Goal: Transaction & Acquisition: Book appointment/travel/reservation

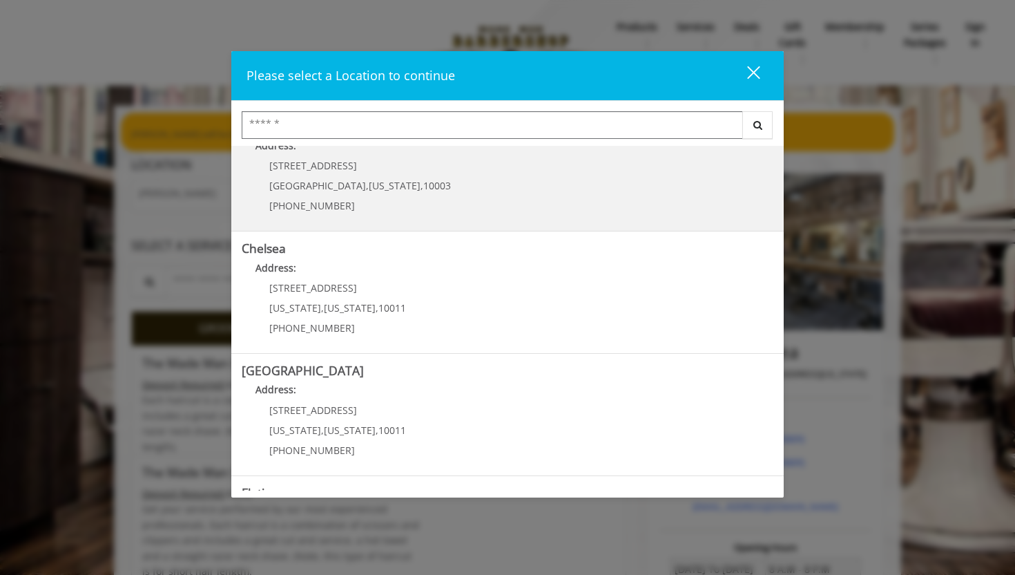
scroll to position [37, 0]
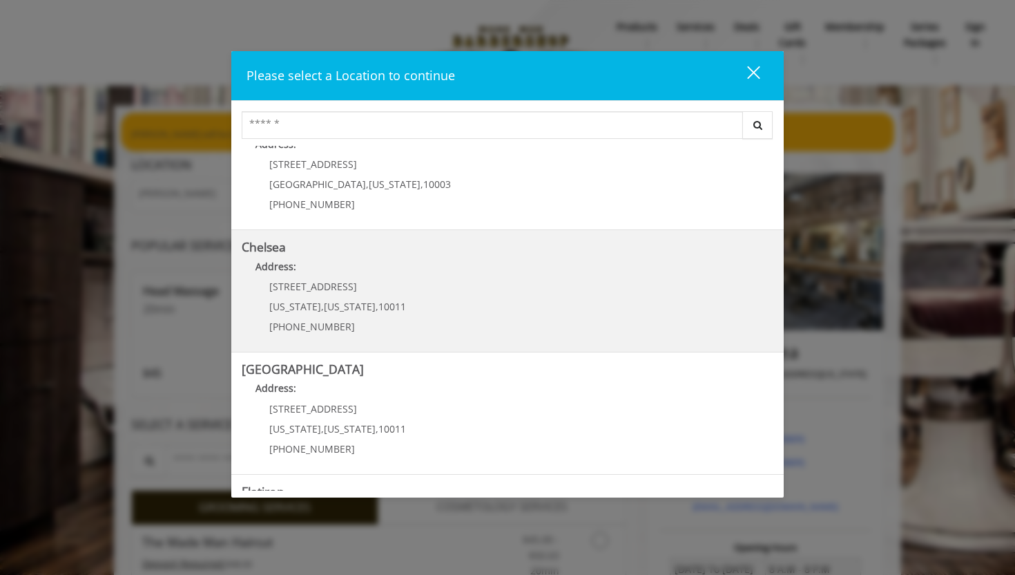
click at [514, 292] on link "Chelsea Address: [STREET_ADDRESS][US_STATE][US_STATE] (917) 639-3902" at bounding box center [508, 290] width 532 height 101
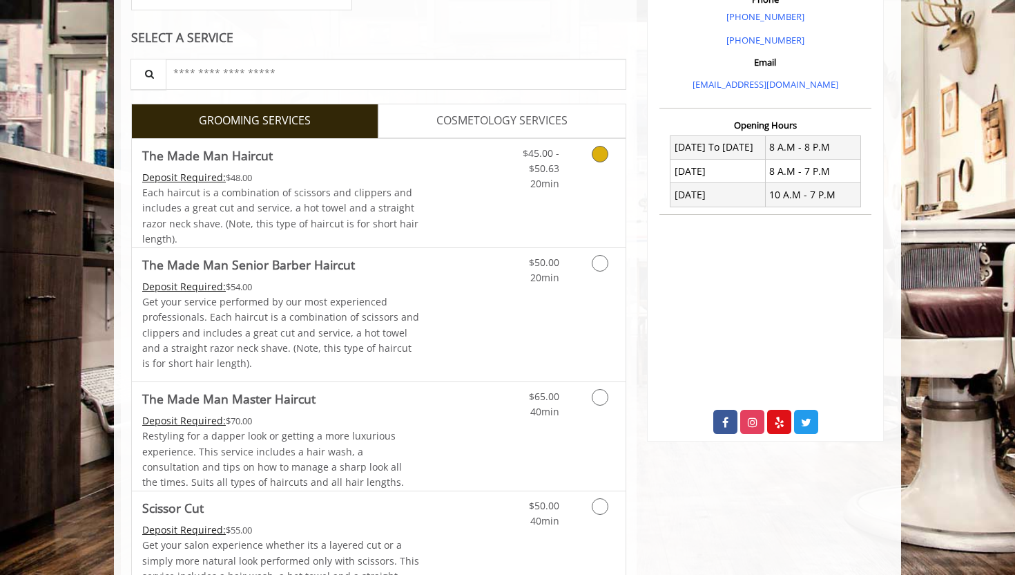
scroll to position [423, 0]
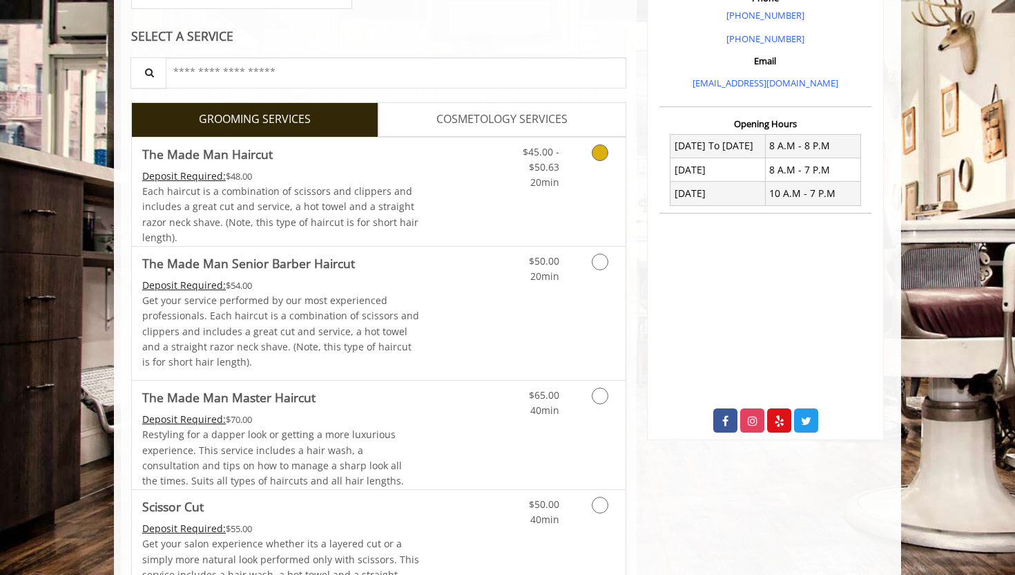
click at [602, 157] on icon "Grooming services" at bounding box center [600, 152] width 17 height 17
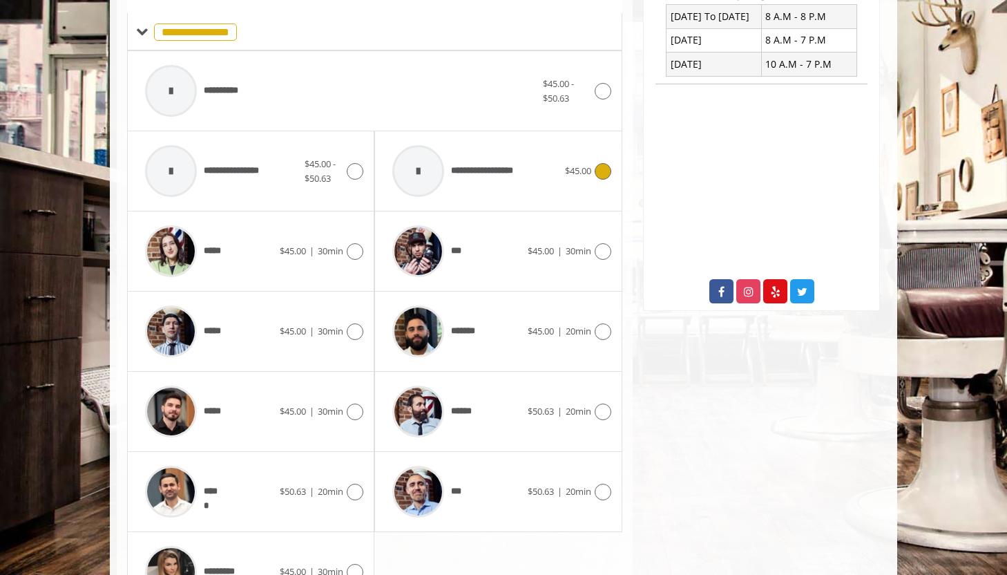
scroll to position [556, 0]
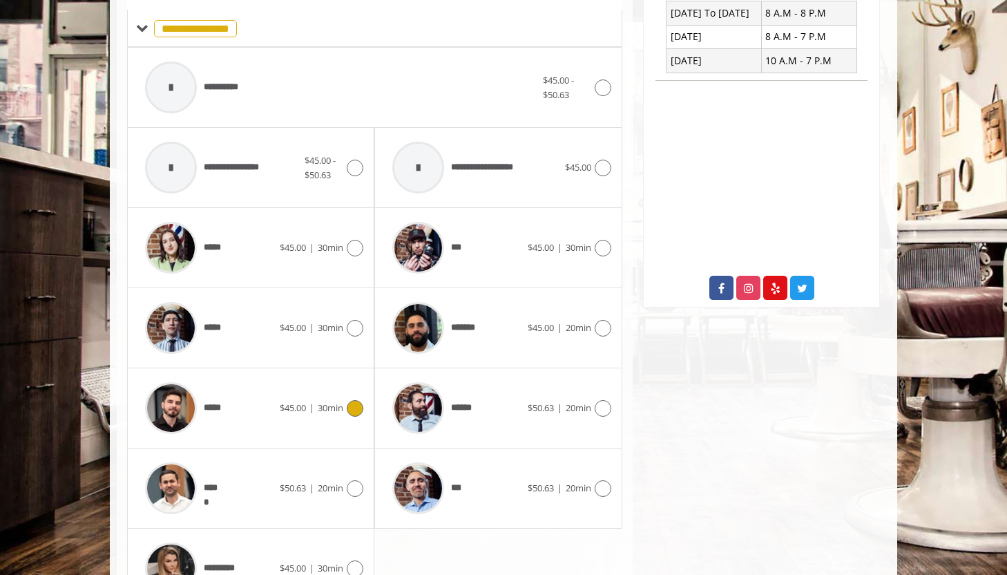
click at [356, 409] on icon at bounding box center [355, 408] width 17 height 17
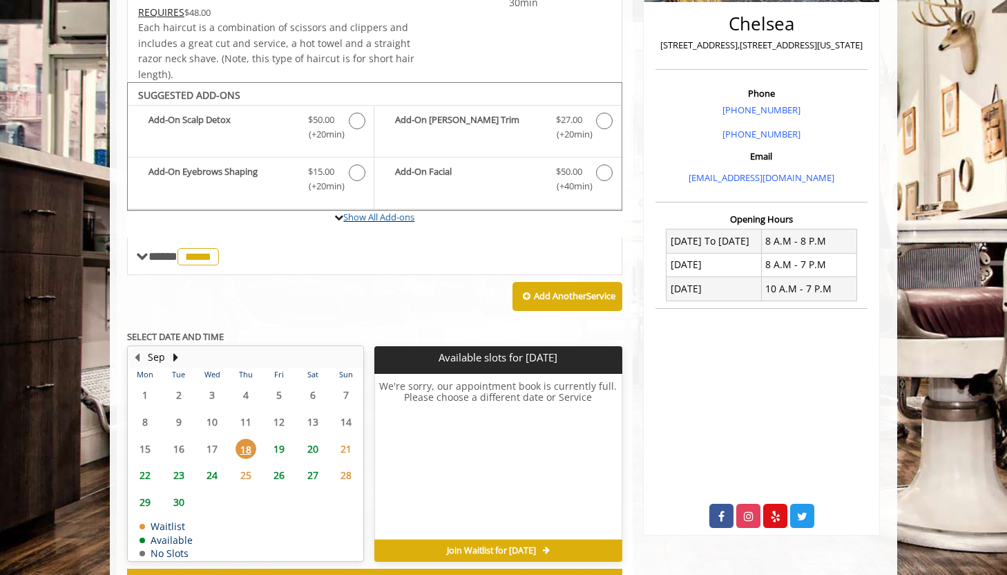
scroll to position [383, 0]
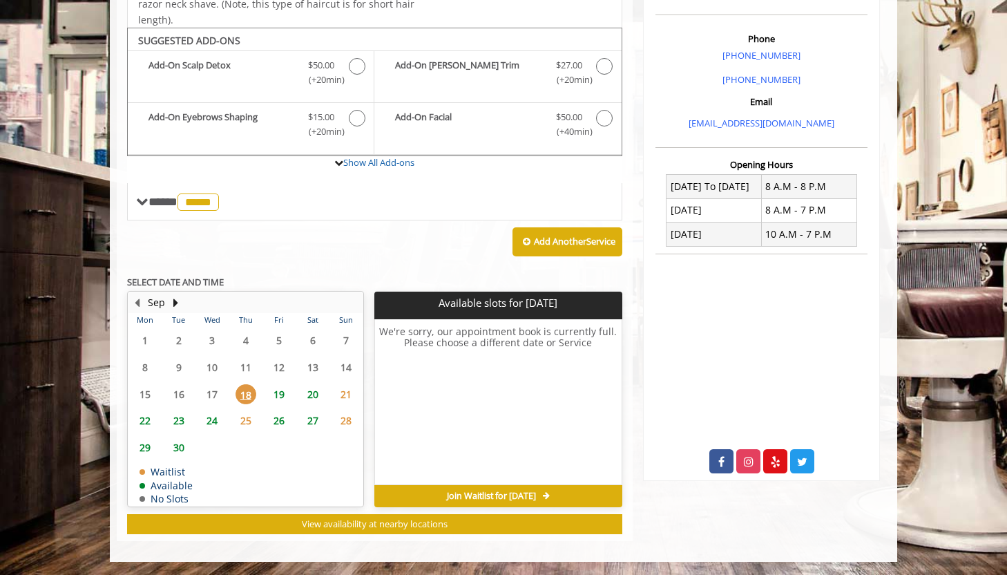
click at [288, 392] on span "19" at bounding box center [279, 394] width 21 height 20
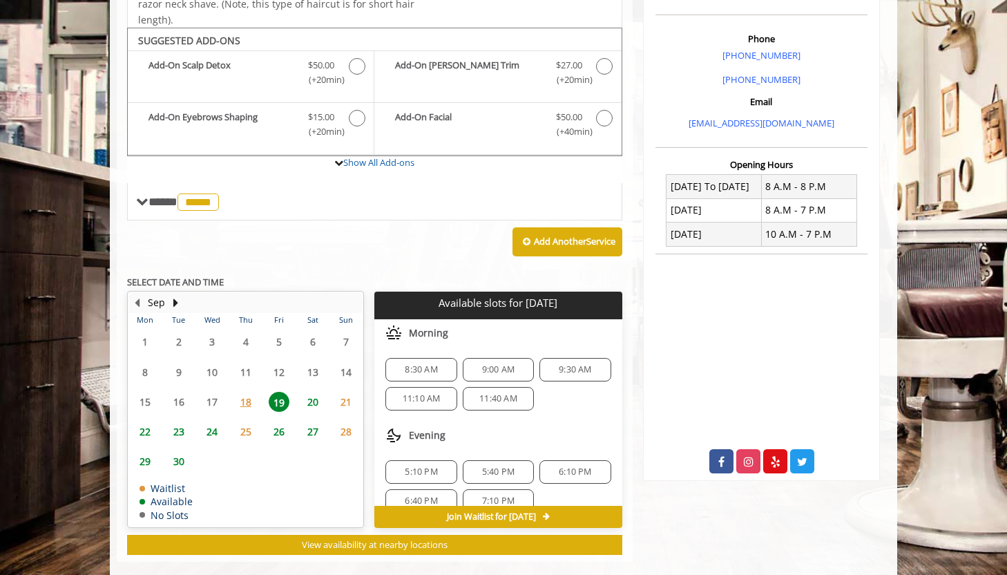
scroll to position [403, 0]
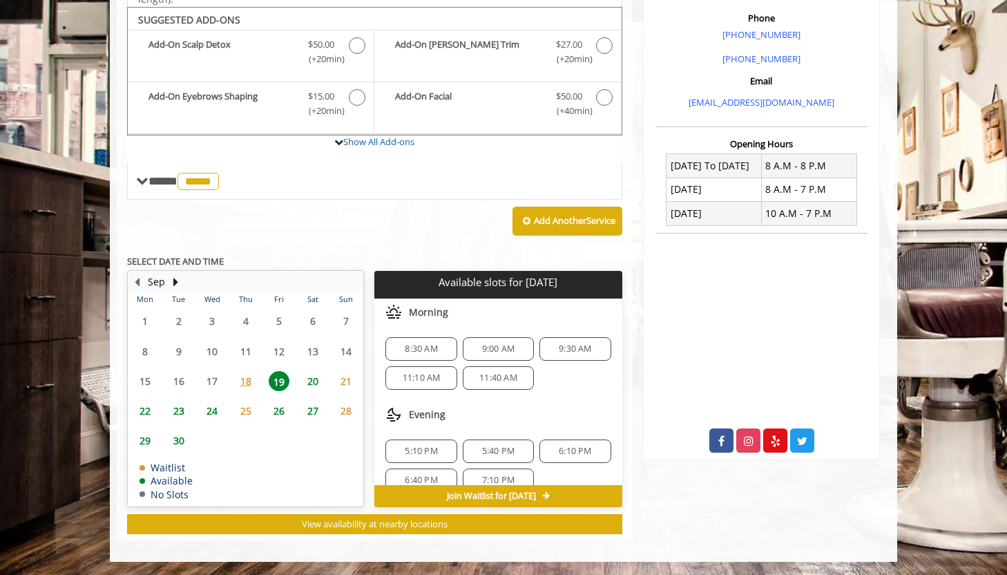
click at [246, 379] on span "18" at bounding box center [245, 381] width 21 height 20
